Goal: Transaction & Acquisition: Subscribe to service/newsletter

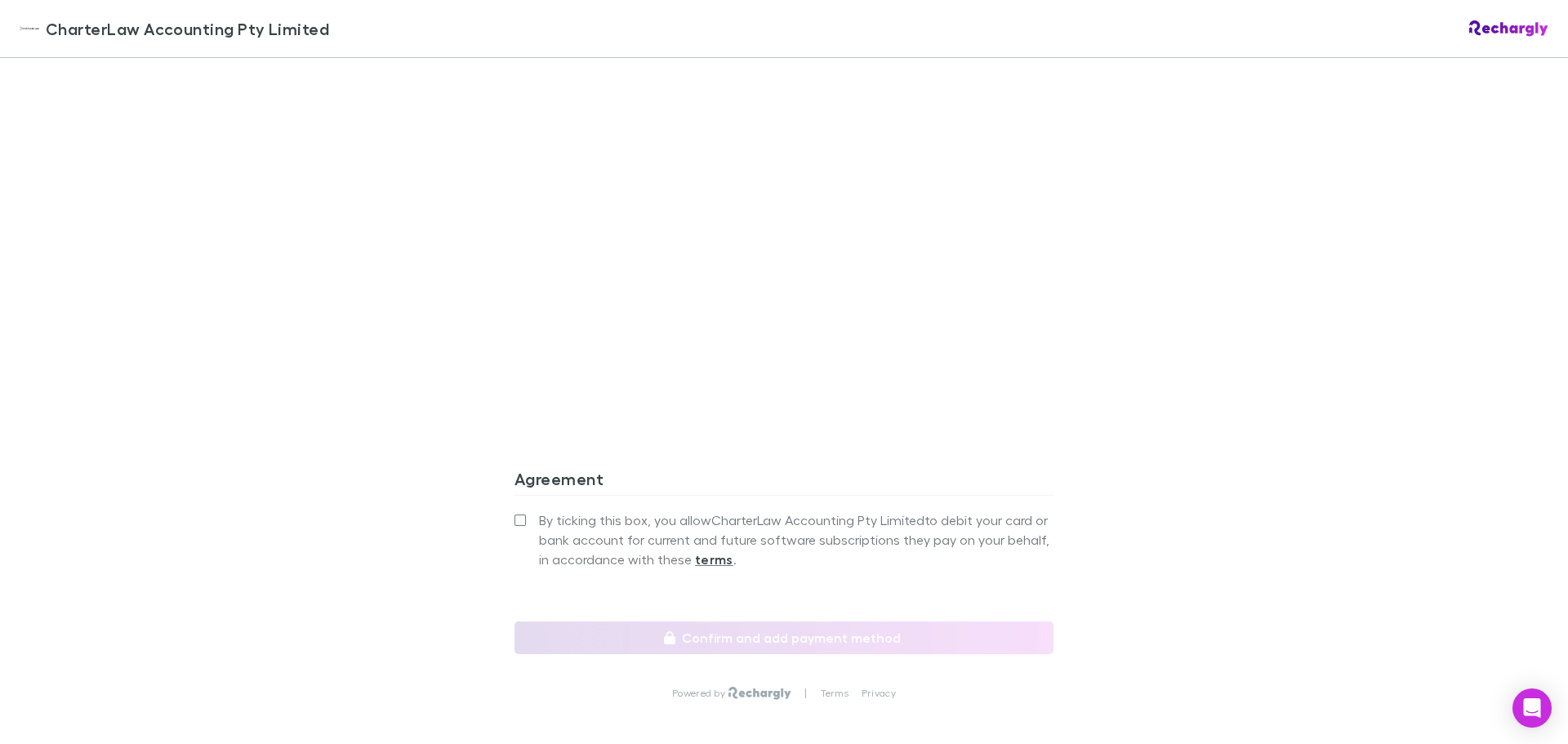
scroll to position [1371, 0]
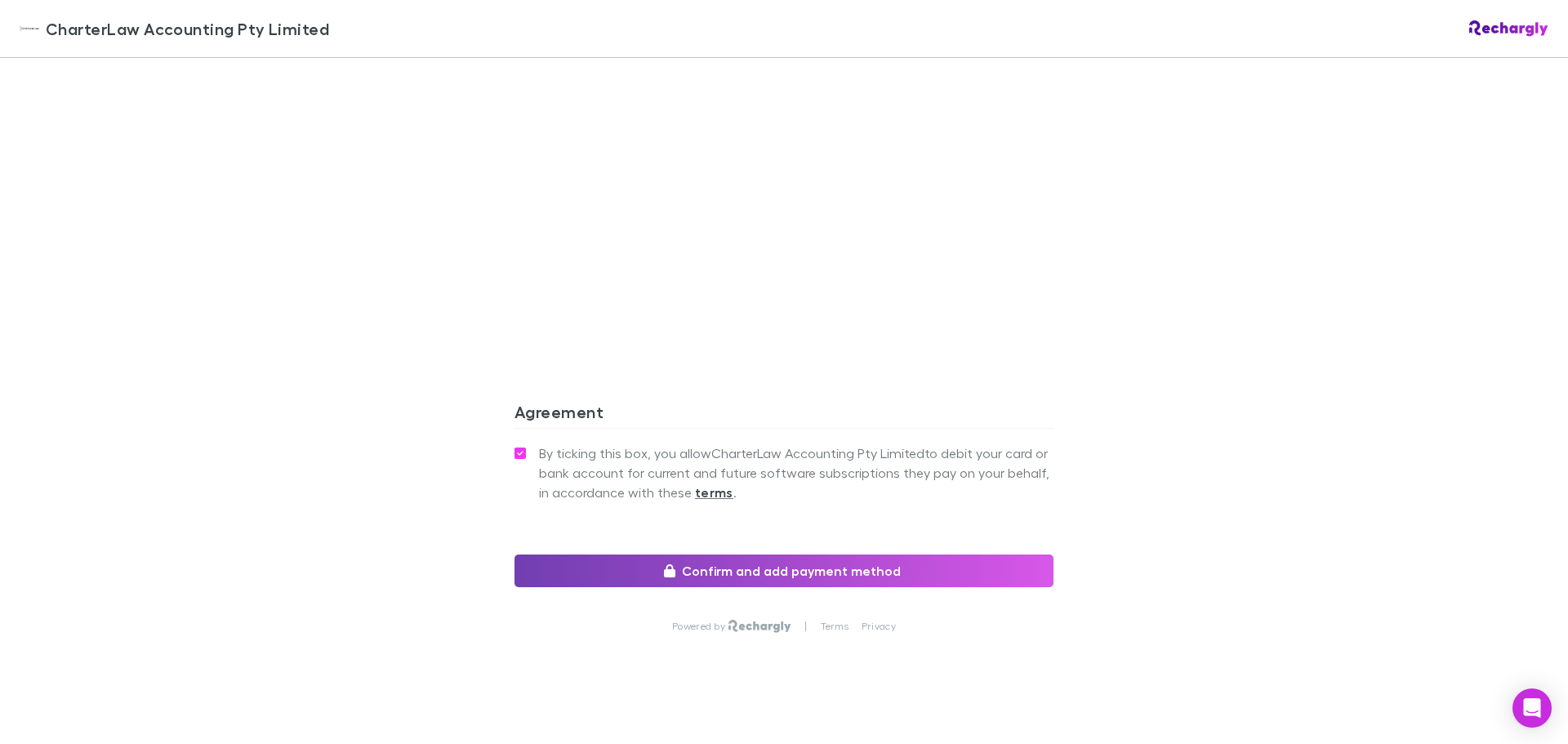
click at [751, 555] on button "Confirm and add payment method" at bounding box center [784, 571] width 539 height 32
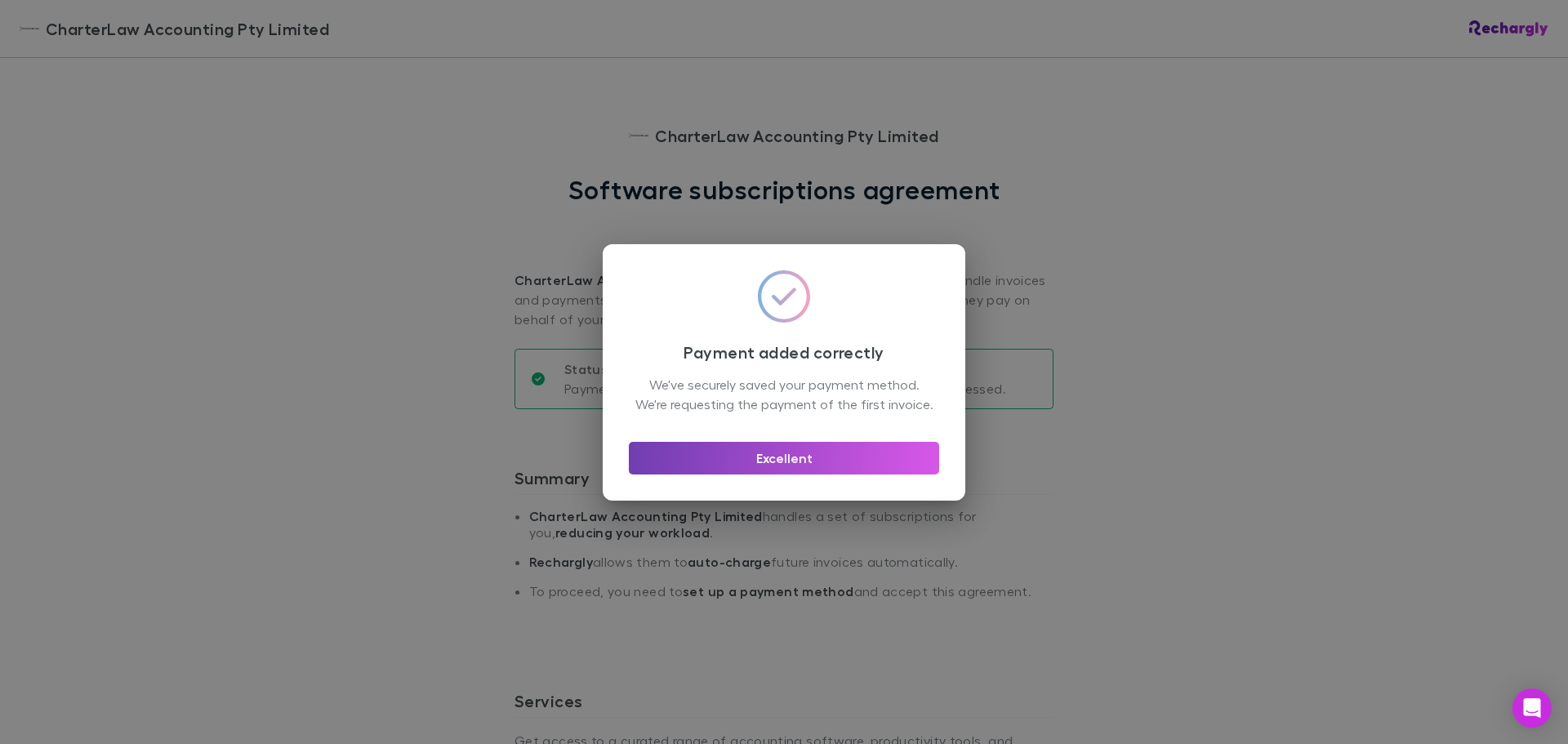
click at [802, 463] on button "Excellent" at bounding box center [784, 459] width 310 height 32
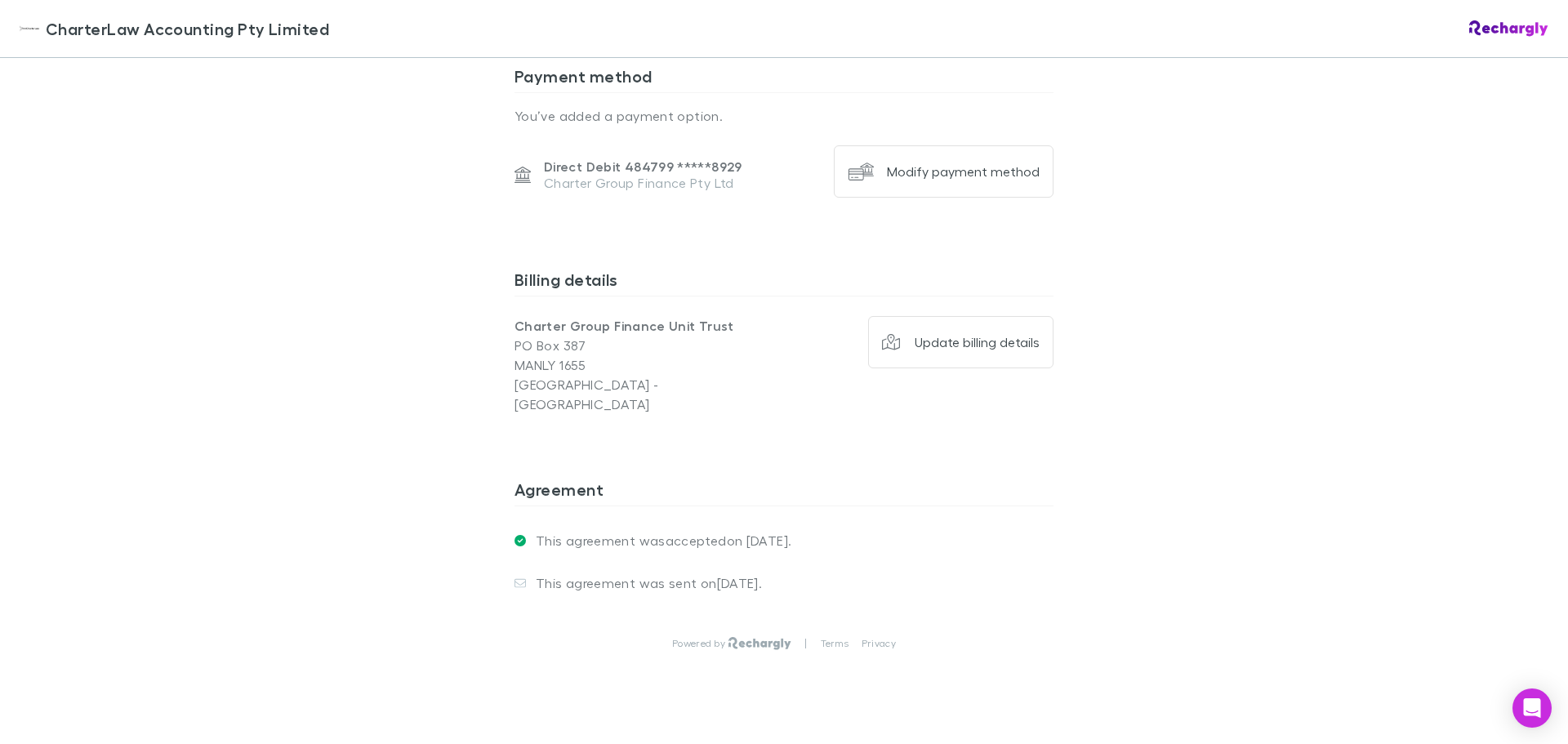
scroll to position [1118, 0]
